Goal: Contribute content: Contribute content

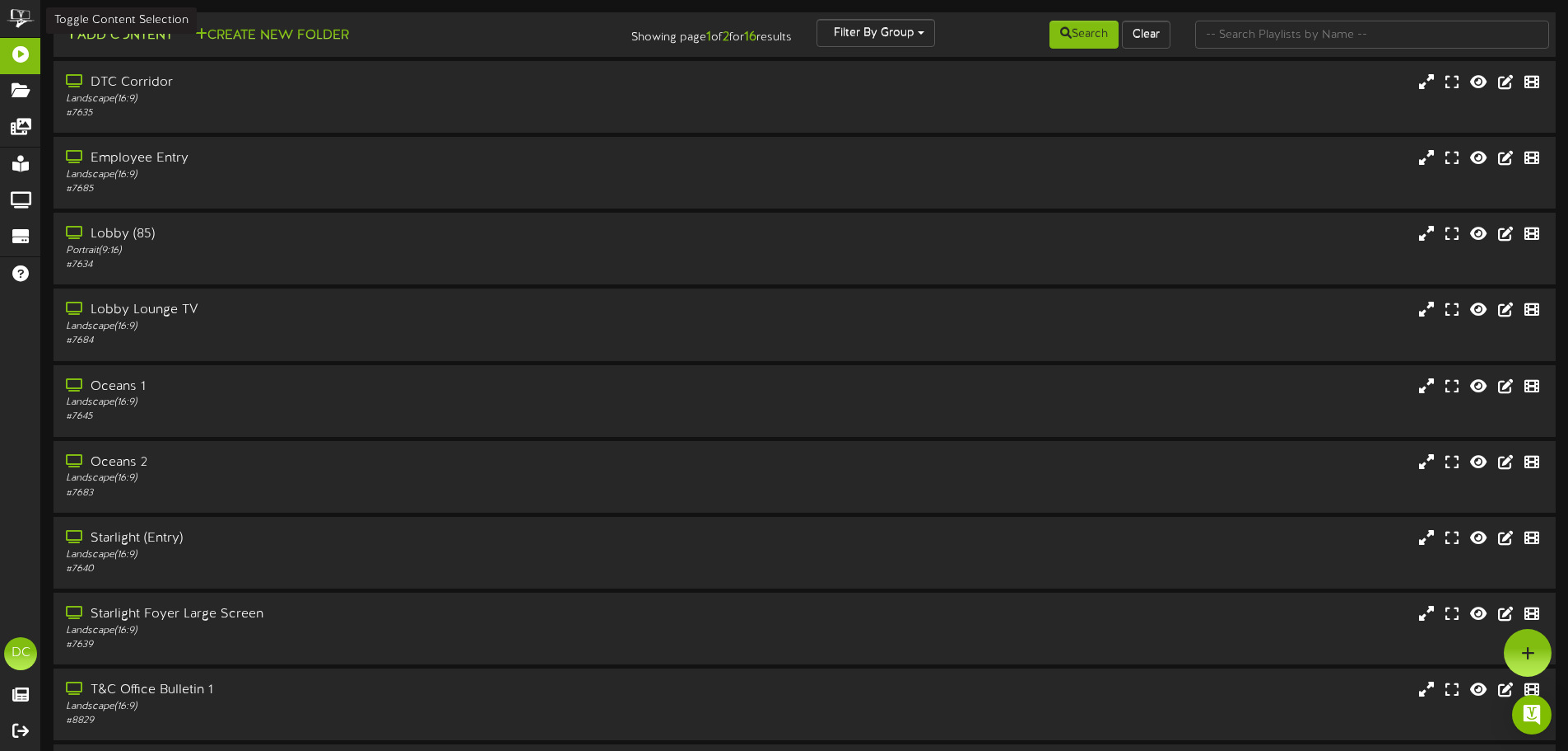
click at [155, 35] on button "Add Content" at bounding box center [119, 36] width 118 height 21
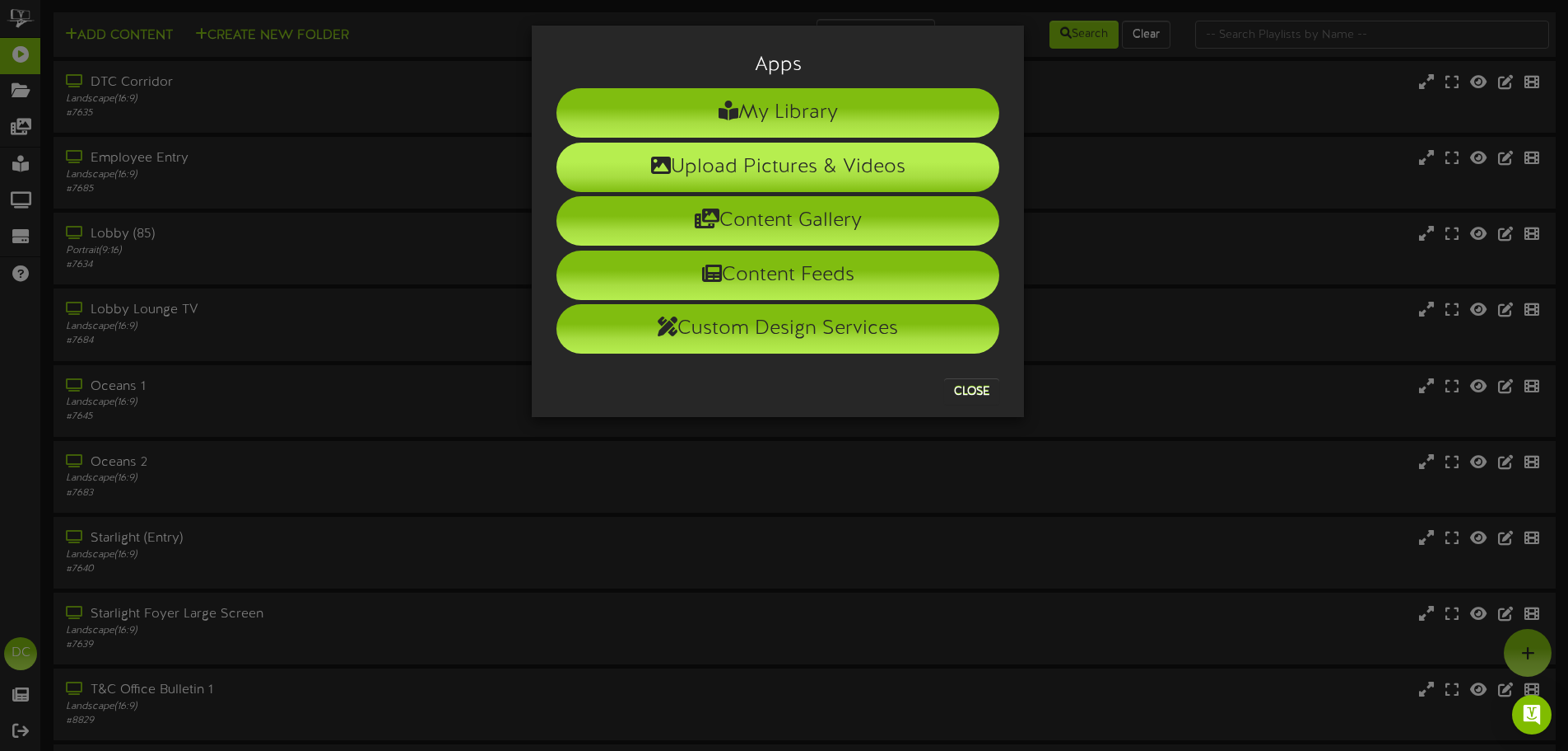
click at [695, 153] on li "Upload Pictures & Videos" at bounding box center [778, 167] width 443 height 49
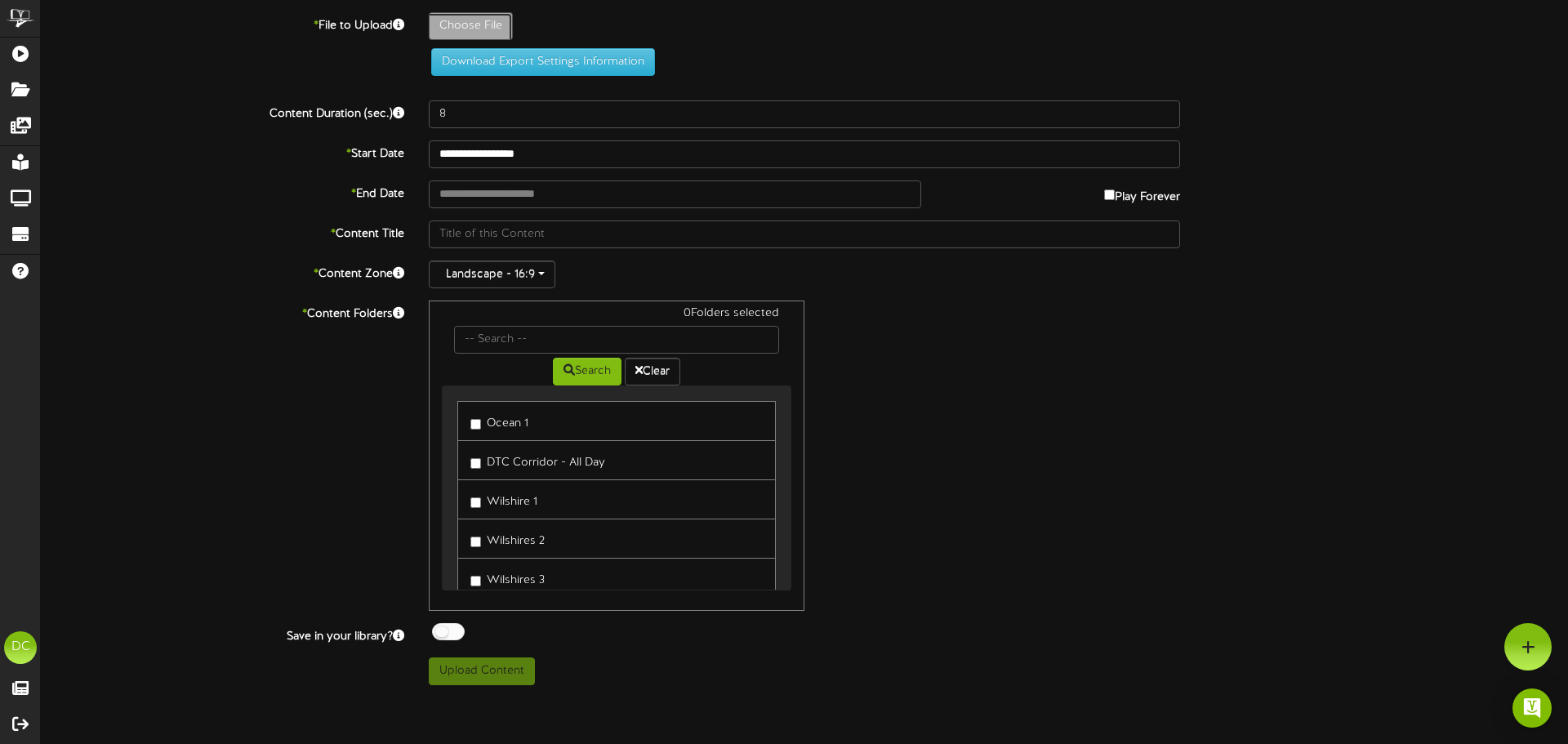
type input "**********"
type input "BloodDriveFlyer"
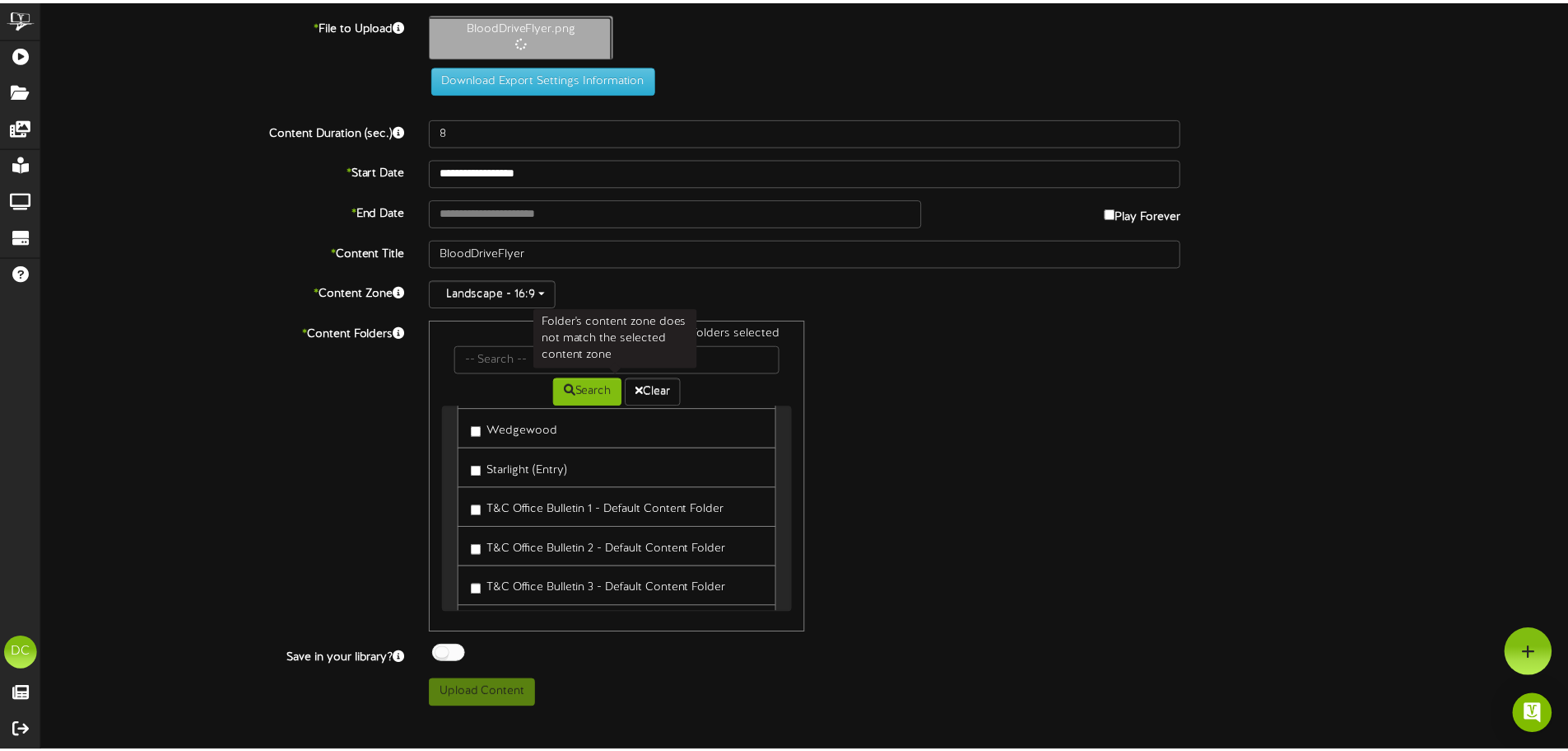
scroll to position [577, 0]
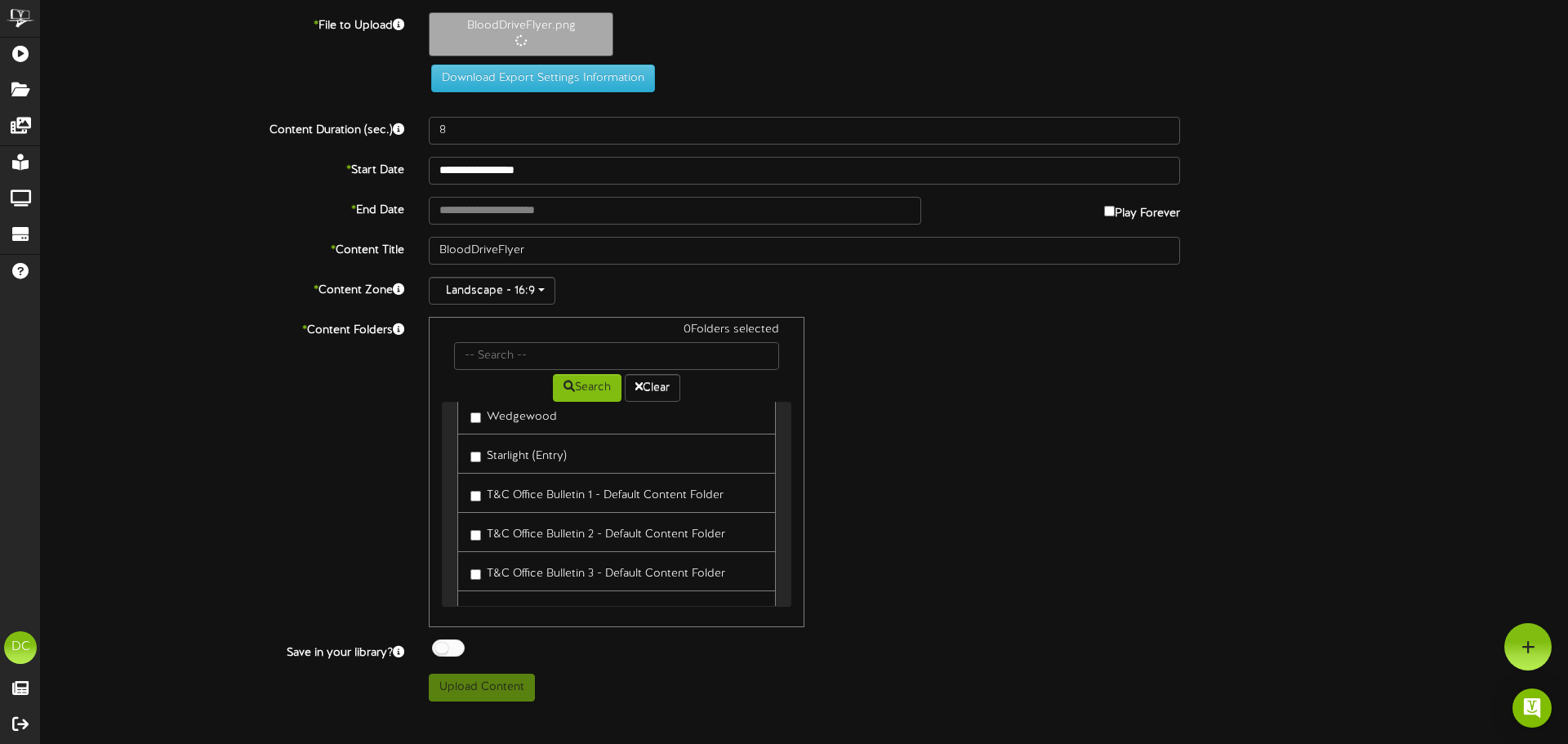
click at [543, 495] on label "T&C Office Bulletin 1 - Default Content Folder" at bounding box center [597, 492] width 253 height 22
click at [547, 530] on label "T&C Office Bulletin 2 - Default Content Folder" at bounding box center [598, 532] width 255 height 22
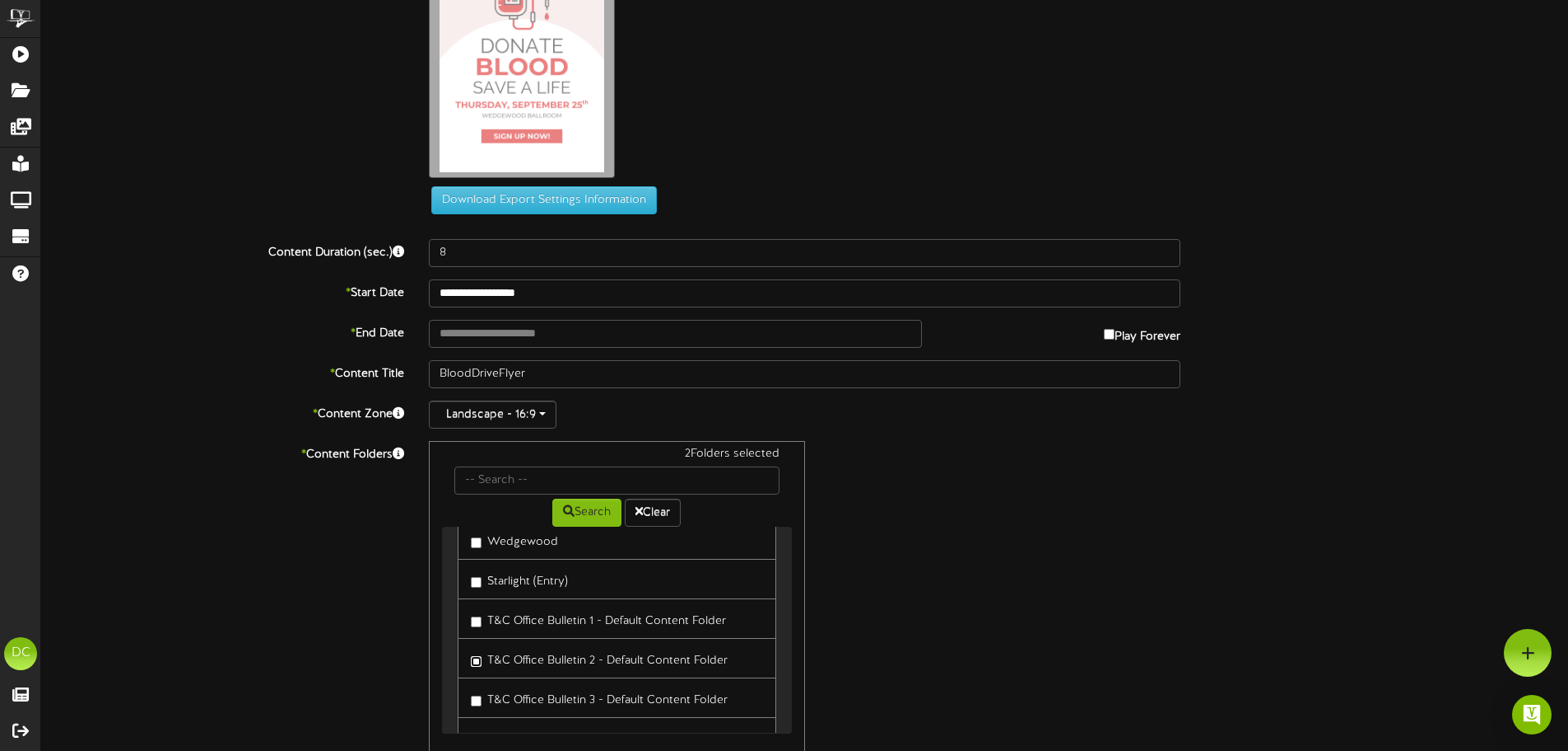
scroll to position [0, 0]
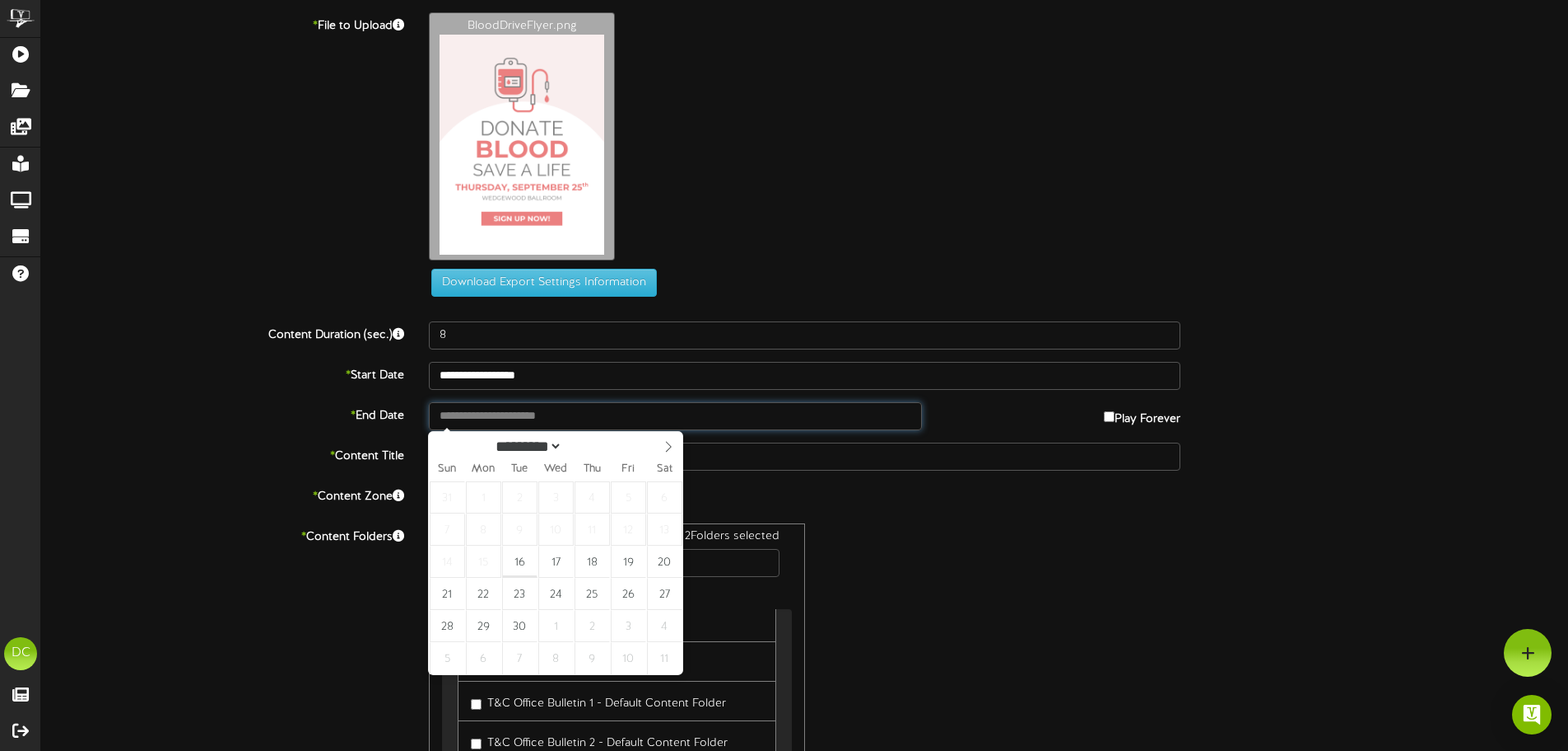
click at [437, 426] on input "text" at bounding box center [675, 416] width 493 height 28
type input "**********"
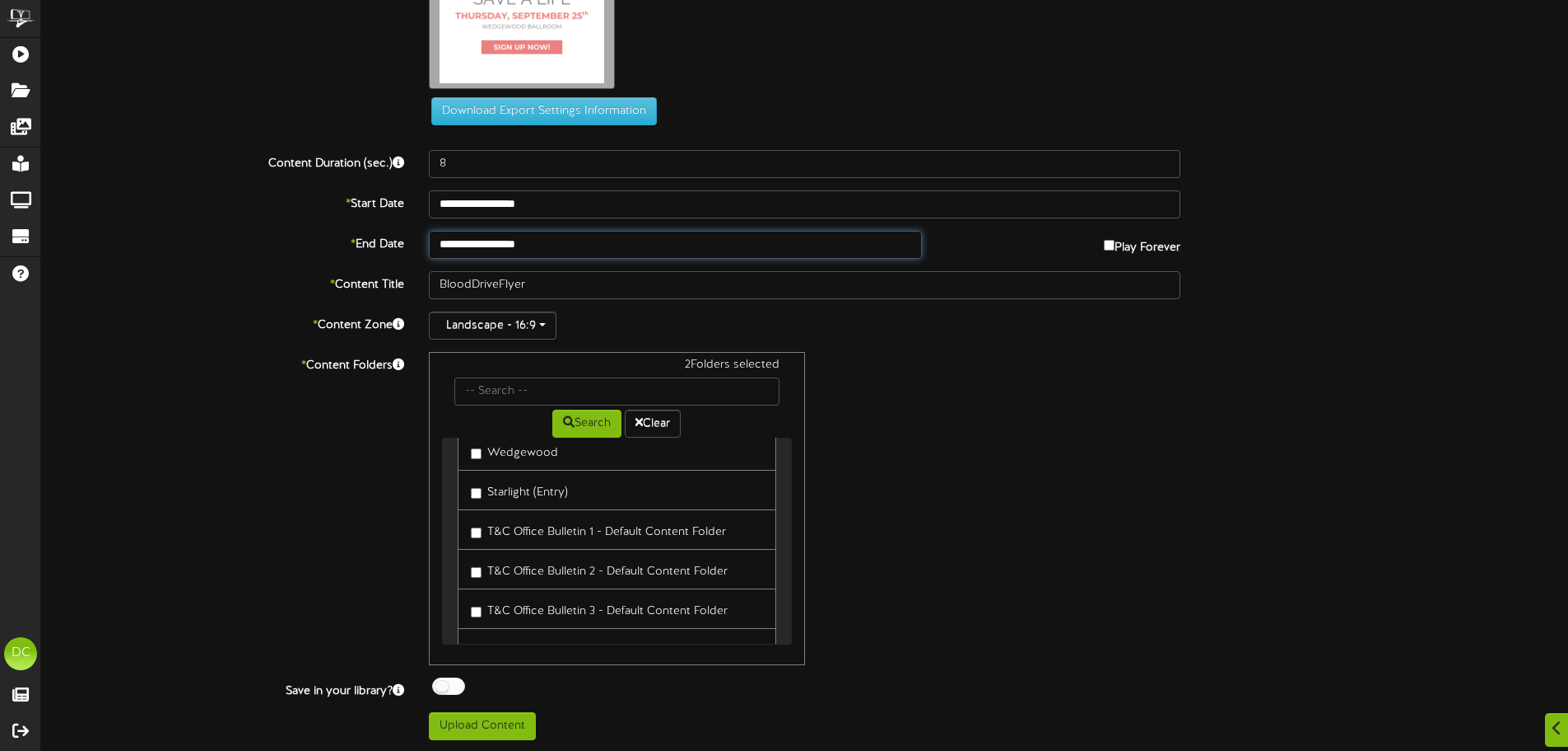
scroll to position [173, 0]
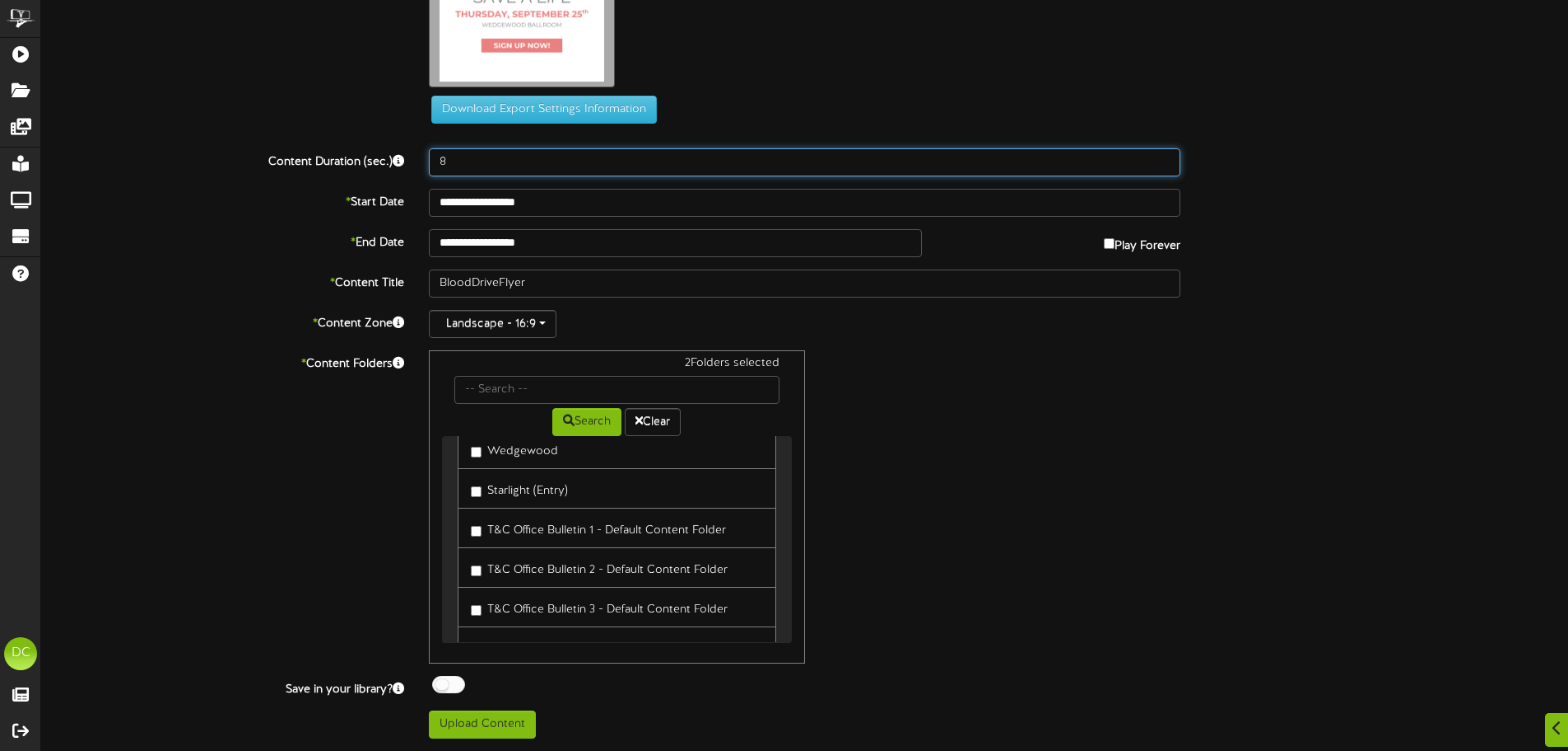
click at [579, 171] on input "8" at bounding box center [804, 162] width 752 height 28
type input "15"
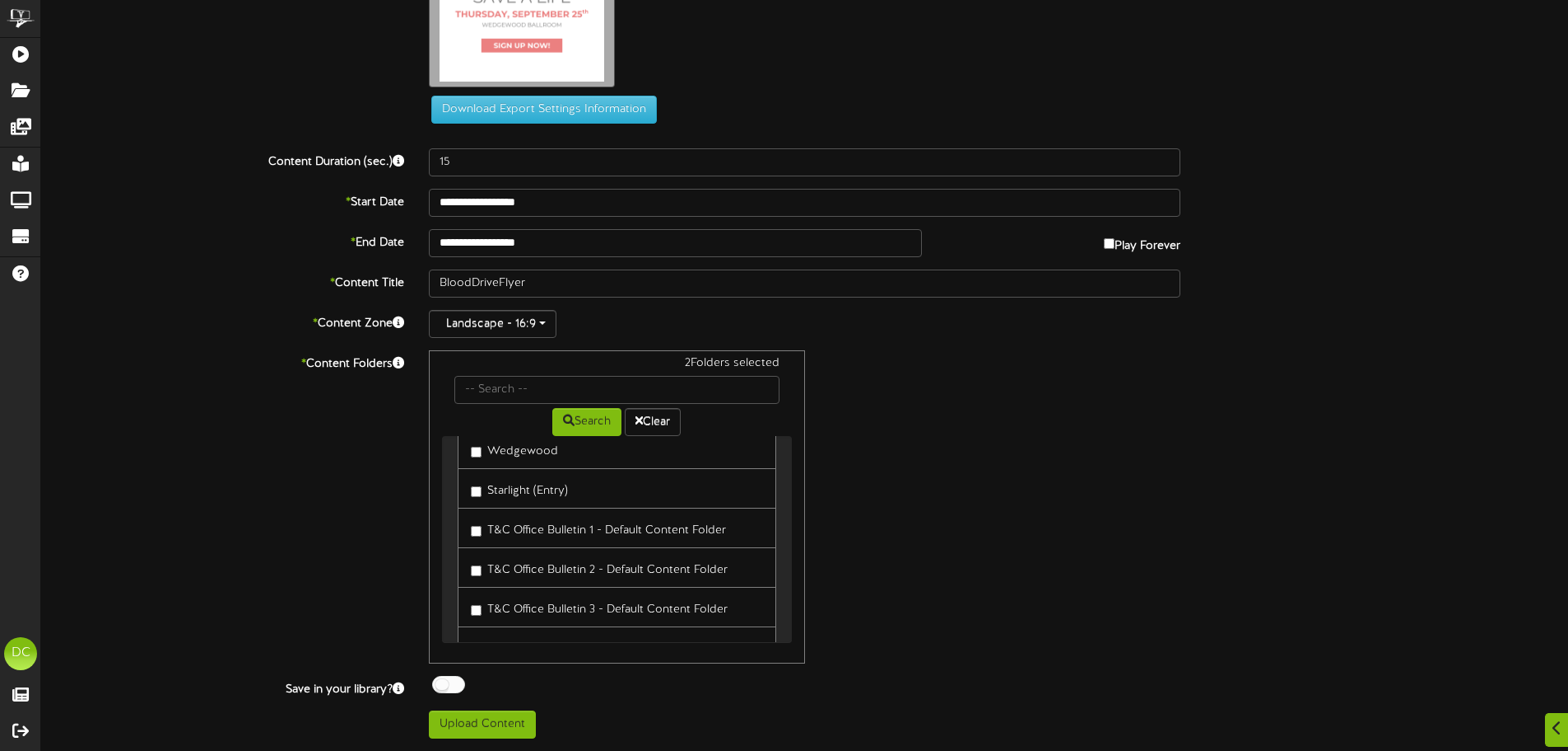
click at [170, 302] on div "**********" at bounding box center [804, 288] width 1527 height 899
click at [489, 722] on button "Upload Content" at bounding box center [482, 724] width 107 height 28
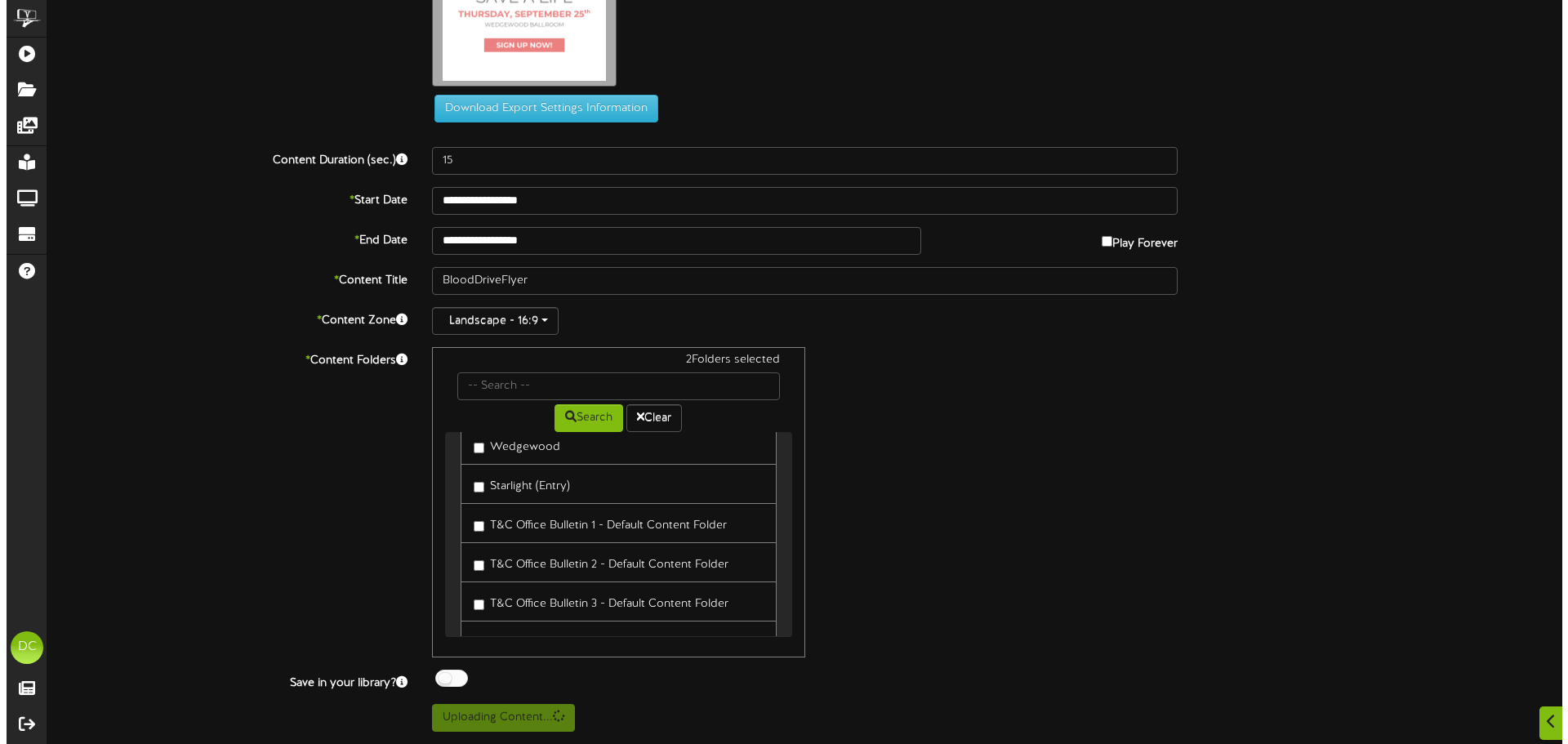
scroll to position [0, 0]
